Goal: Transaction & Acquisition: Purchase product/service

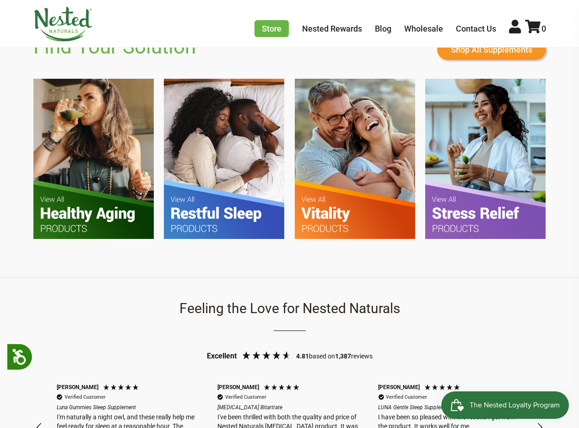
scroll to position [549, 0]
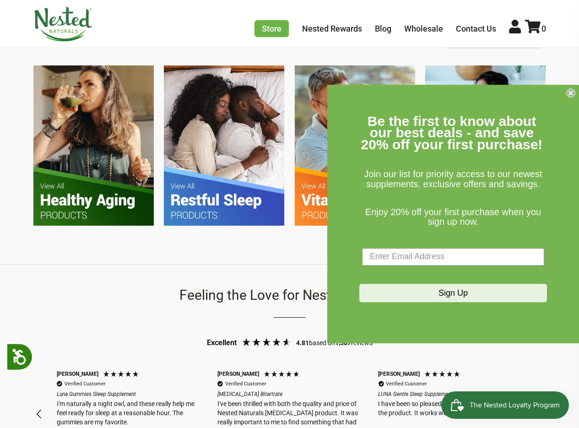
click at [230, 156] on img at bounding box center [224, 145] width 120 height 160
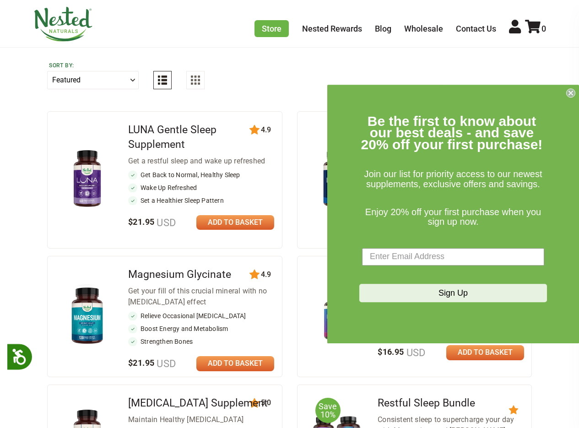
scroll to position [366, 0]
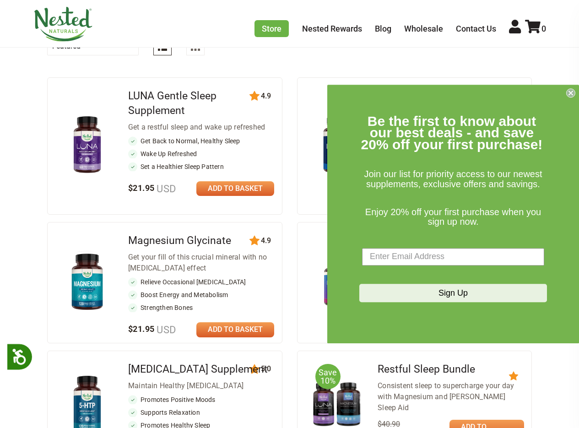
click at [237, 188] on link at bounding box center [235, 188] width 78 height 15
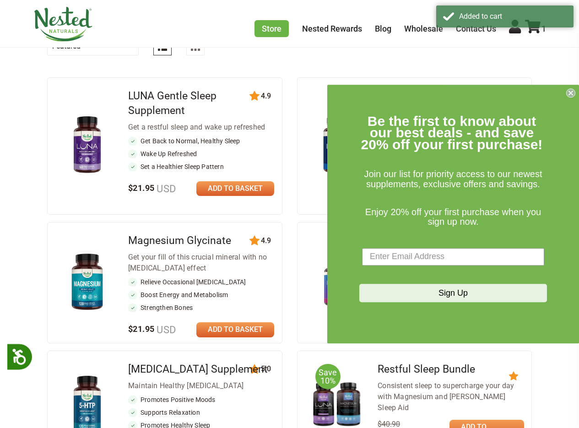
click at [571, 92] on icon "Close dialog" at bounding box center [571, 93] width 4 height 4
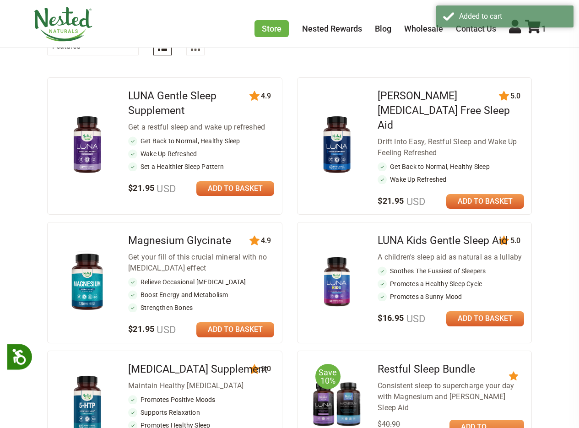
click at [251, 188] on link at bounding box center [235, 188] width 78 height 15
click at [528, 29] on div "Added to cart" at bounding box center [504, 17] width 137 height 25
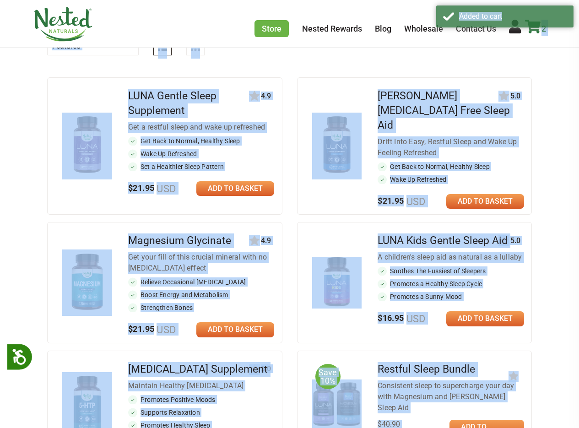
click at [539, 31] on body "Popup heading Close Accessibility Press enter for Accessibility for blind peopl…" at bounding box center [289, 220] width 579 height 1173
click at [538, 32] on icon at bounding box center [533, 27] width 16 height 14
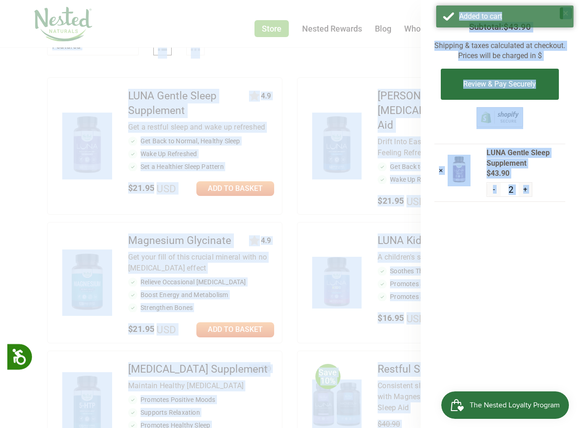
scroll to position [0, 0]
click at [525, 278] on div "× Subtotal: $43.90 Shipping & taxes calculated at checkout. Prices will be char…" at bounding box center [499, 214] width 158 height 428
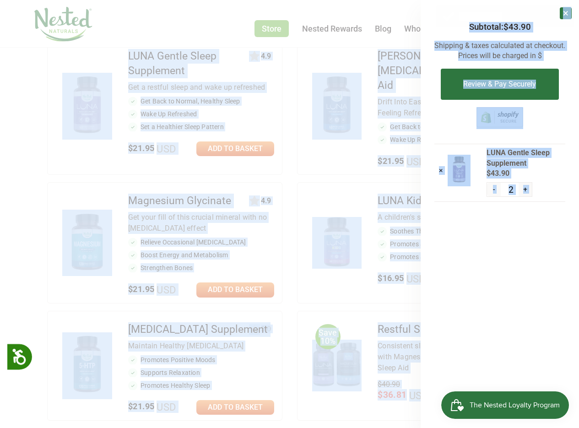
scroll to position [457, 0]
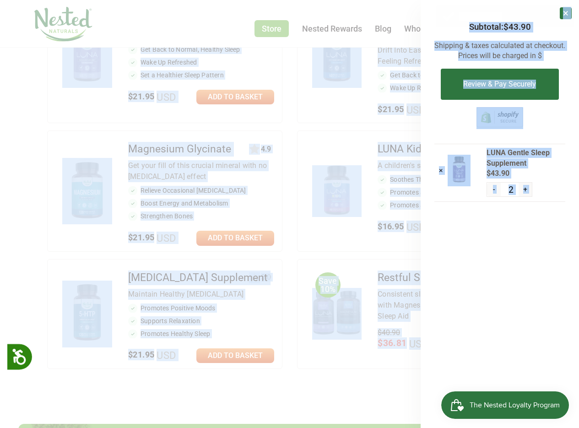
click at [500, 291] on div "× Subtotal: $43.90 Shipping & taxes calculated at checkout. Prices will be char…" at bounding box center [499, 214] width 158 height 428
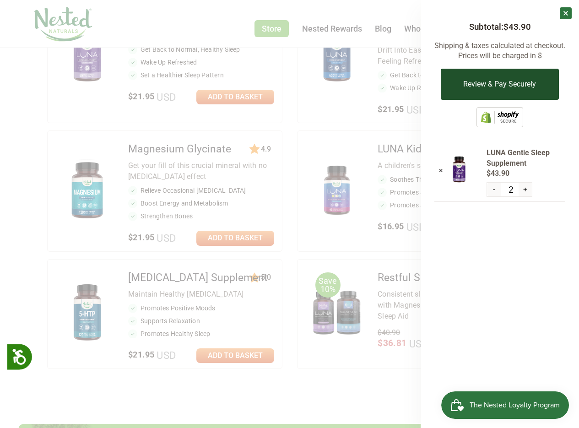
click at [499, 94] on button "Review & Pay Securely" at bounding box center [500, 84] width 118 height 31
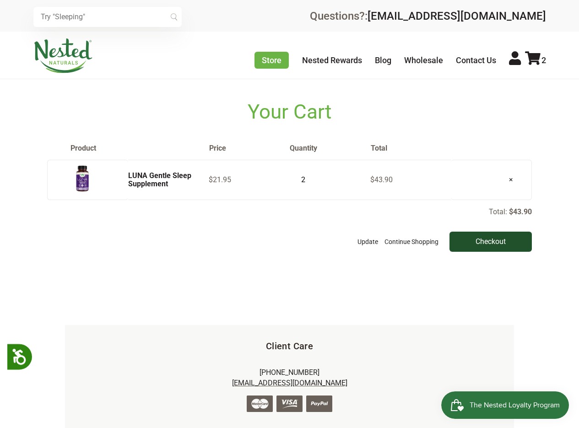
click at [499, 248] on input "Checkout" at bounding box center [490, 241] width 82 height 20
